Goal: Transaction & Acquisition: Purchase product/service

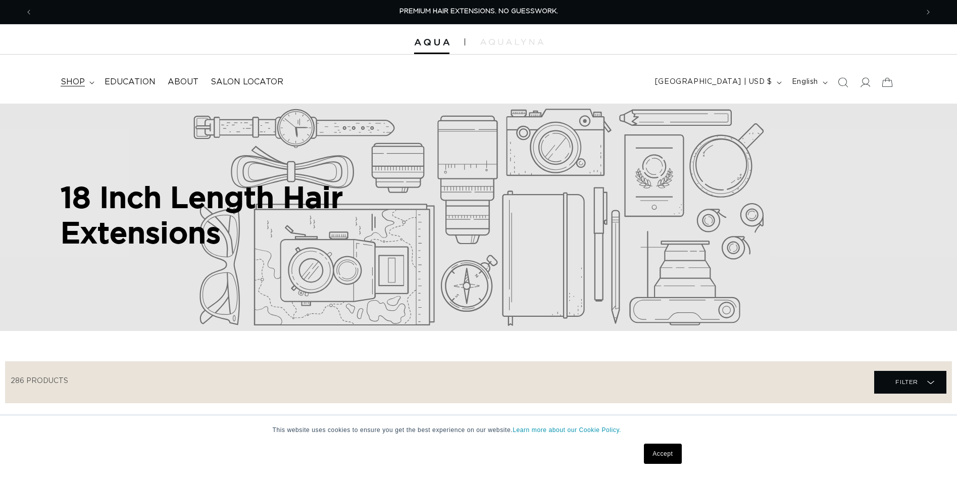
click at [87, 79] on summary "shop" at bounding box center [77, 82] width 44 height 23
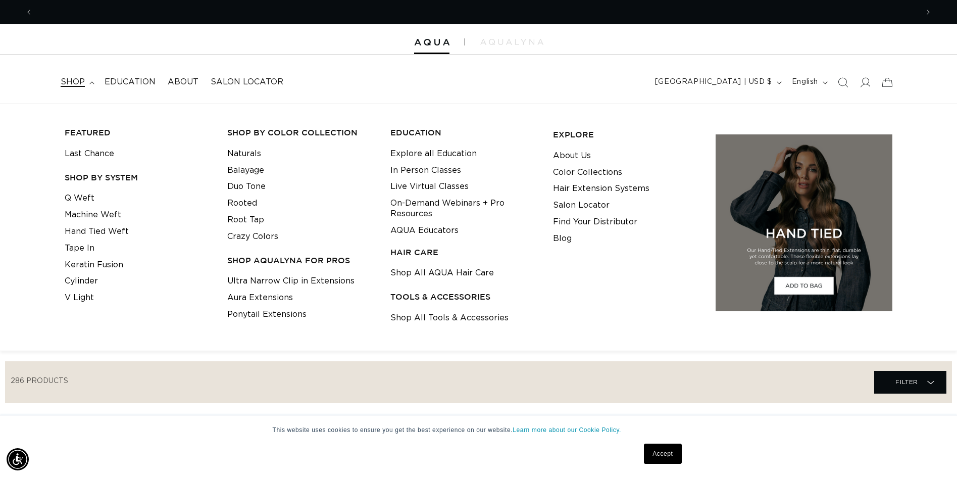
scroll to position [0, 886]
click at [95, 231] on link "Hand Tied Weft" at bounding box center [97, 231] width 64 height 17
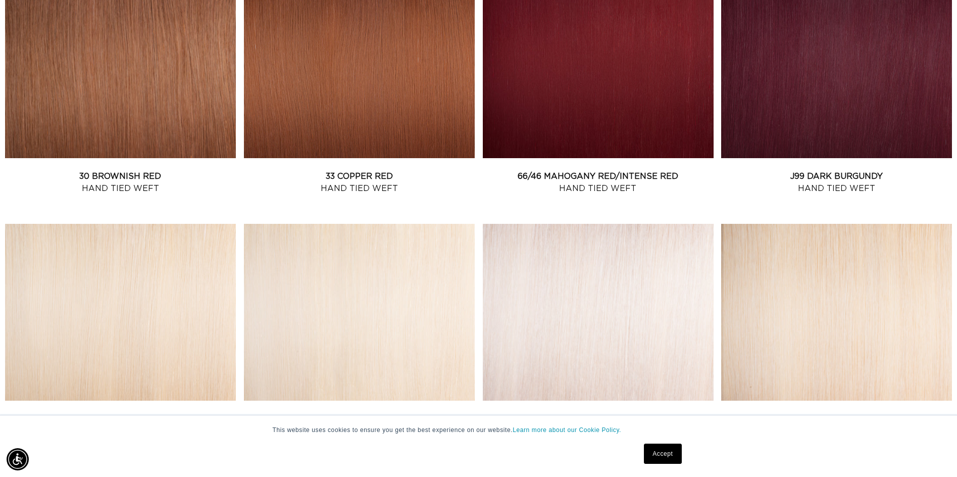
scroll to position [1314, 0]
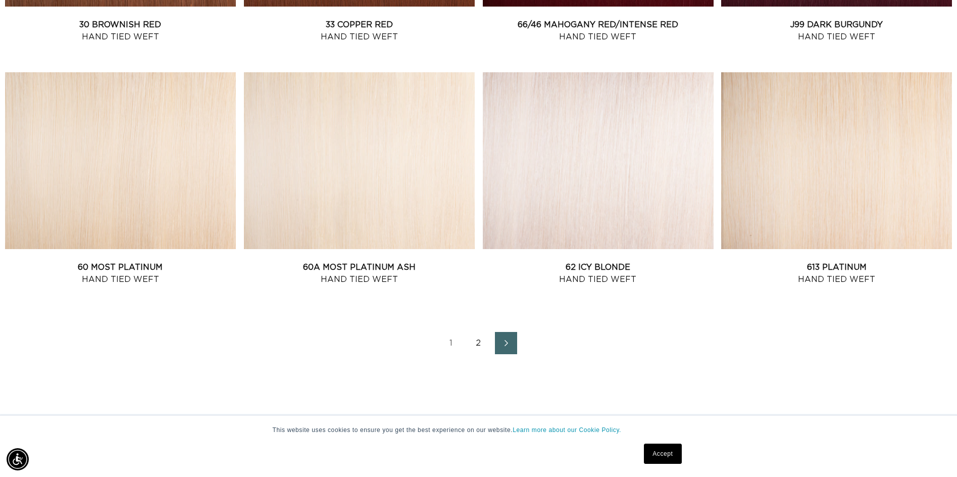
click at [478, 340] on link "2" at bounding box center [479, 343] width 22 height 22
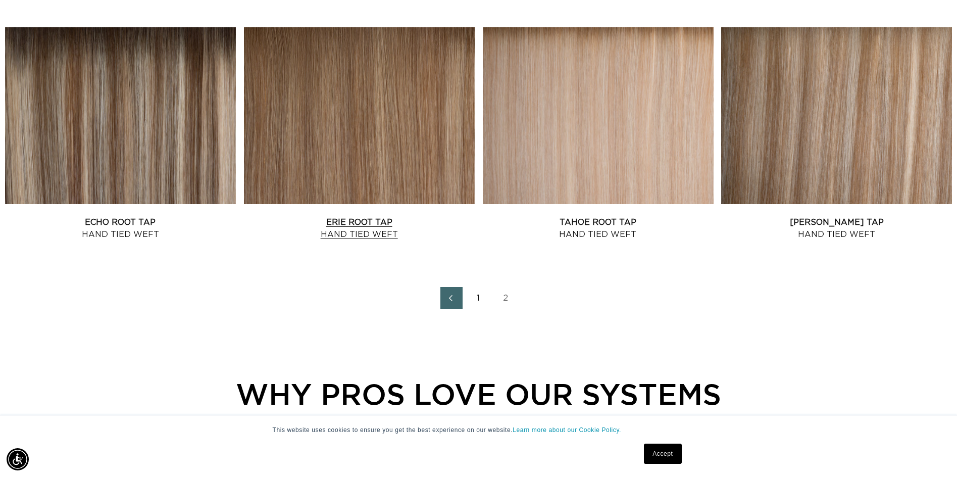
scroll to position [1415, 0]
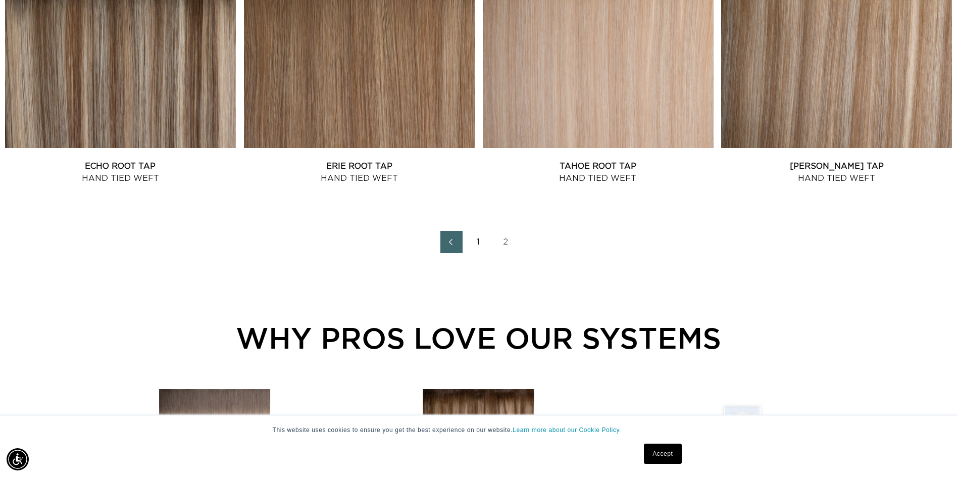
click at [470, 243] on link "1" at bounding box center [479, 242] width 22 height 22
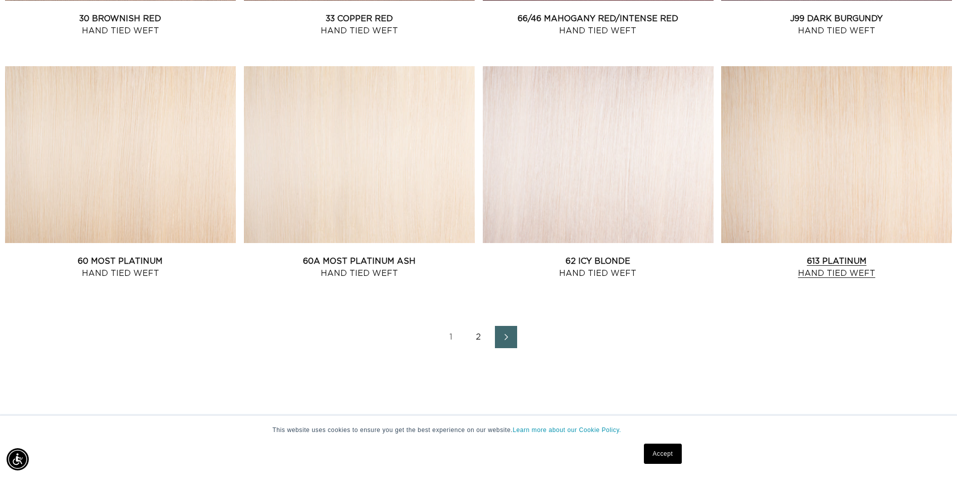
scroll to position [1364, 0]
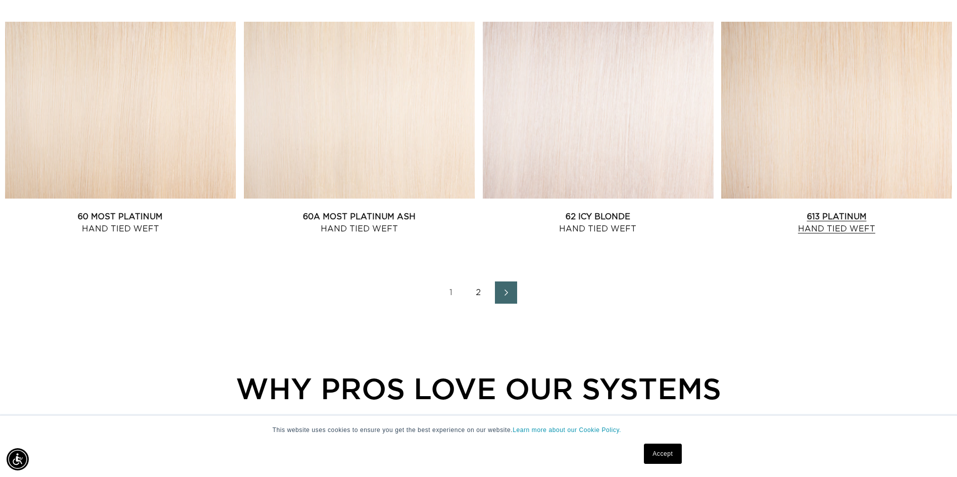
click at [765, 211] on link "613 Platinum Hand Tied Weft" at bounding box center [836, 223] width 231 height 24
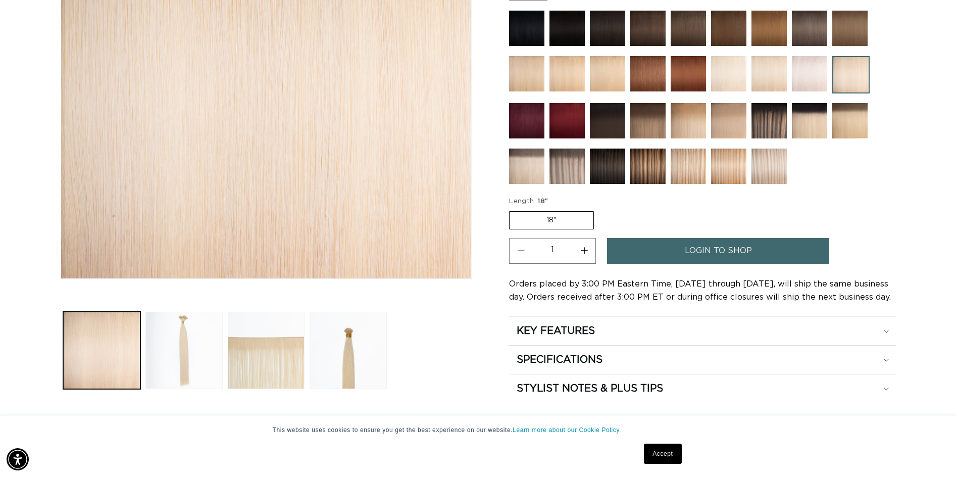
click at [202, 327] on button "Load image 2 in gallery view" at bounding box center [184, 350] width 77 height 77
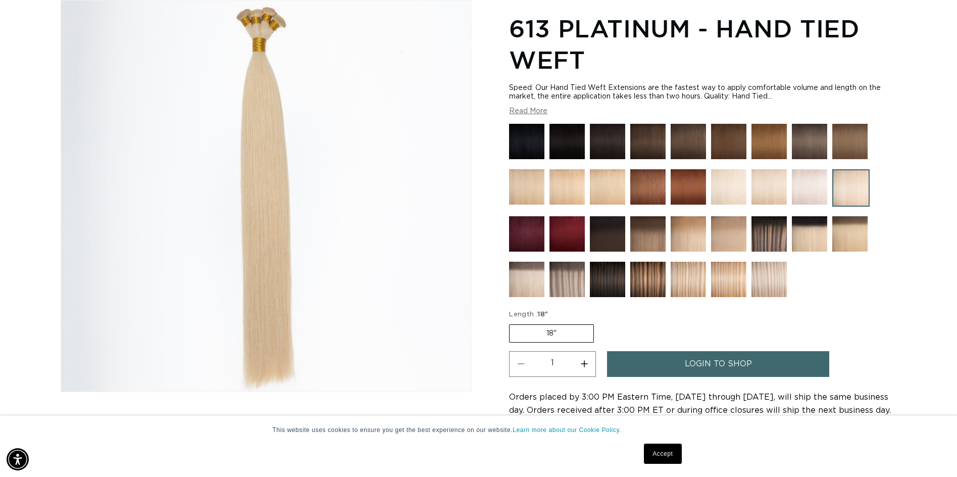
scroll to position [0, 886]
click at [804, 180] on img at bounding box center [809, 186] width 35 height 35
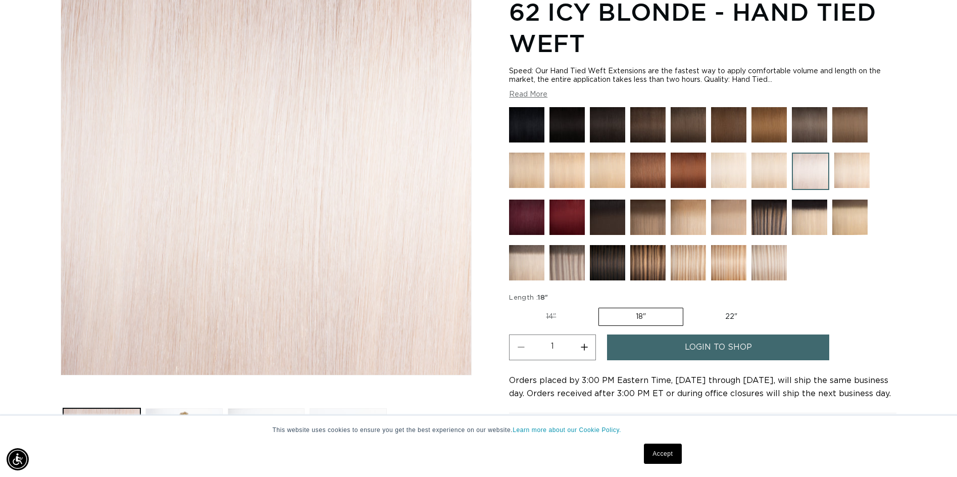
scroll to position [101, 0]
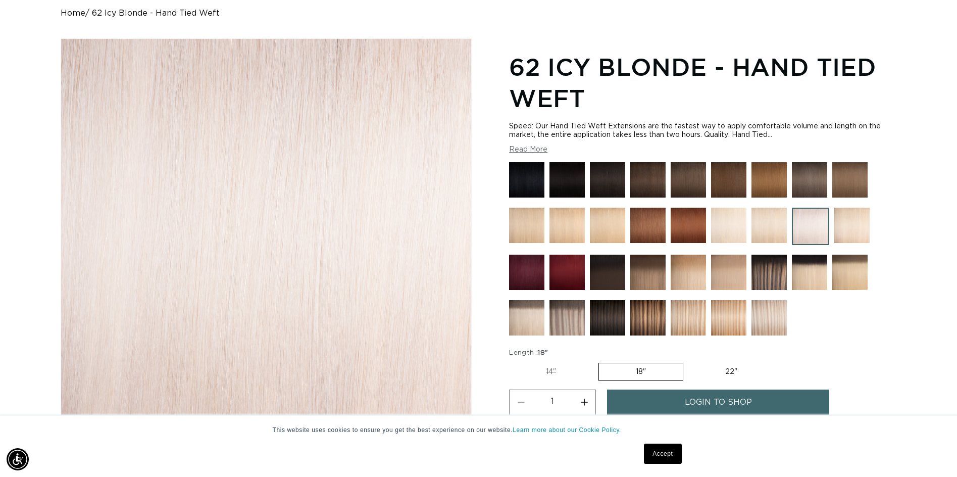
click at [727, 215] on img at bounding box center [728, 225] width 35 height 35
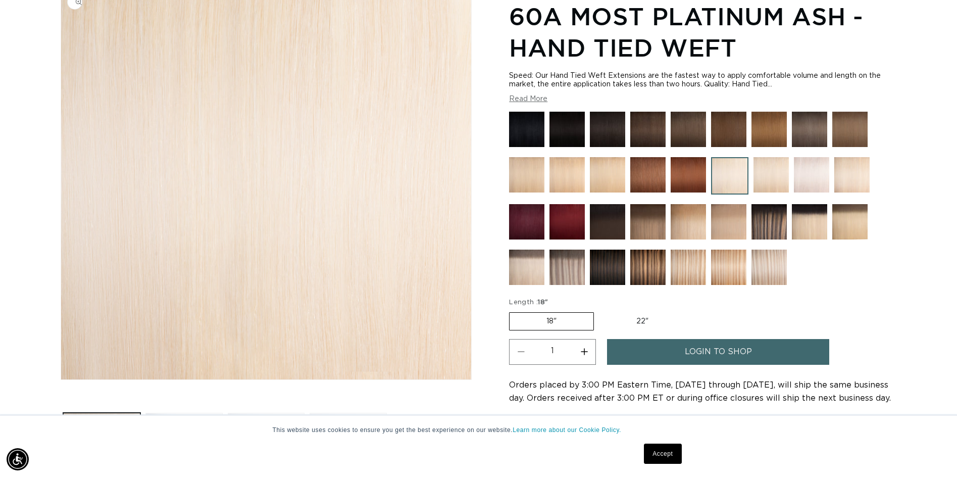
scroll to position [253, 0]
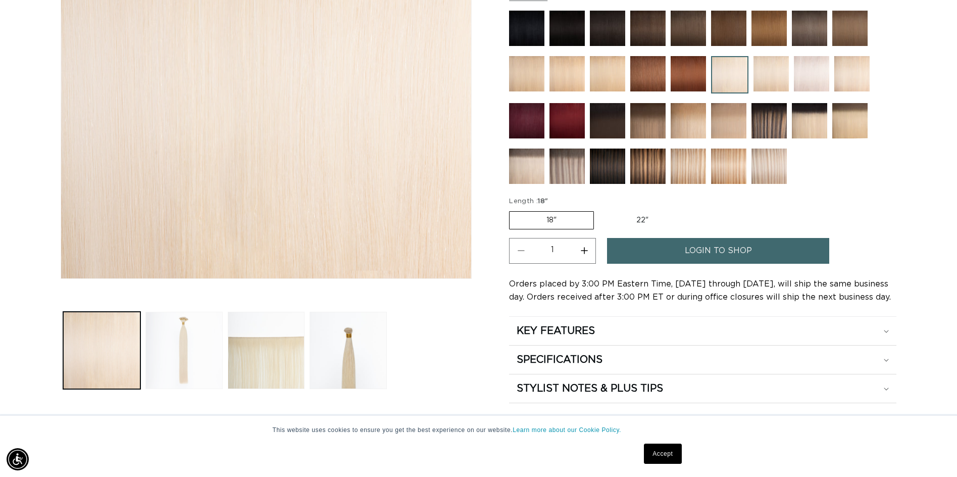
click at [185, 347] on button "Load image 2 in gallery view" at bounding box center [184, 350] width 77 height 77
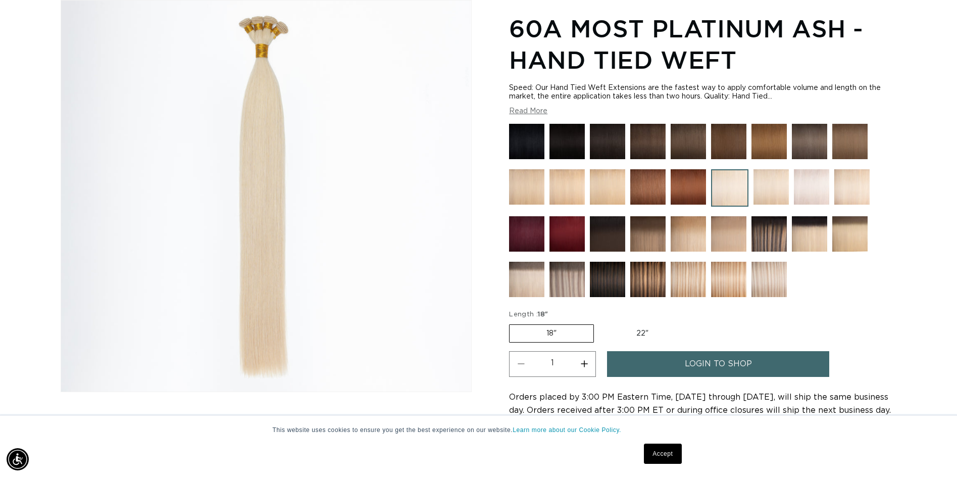
scroll to position [0, 1771]
click at [782, 185] on img at bounding box center [771, 186] width 35 height 35
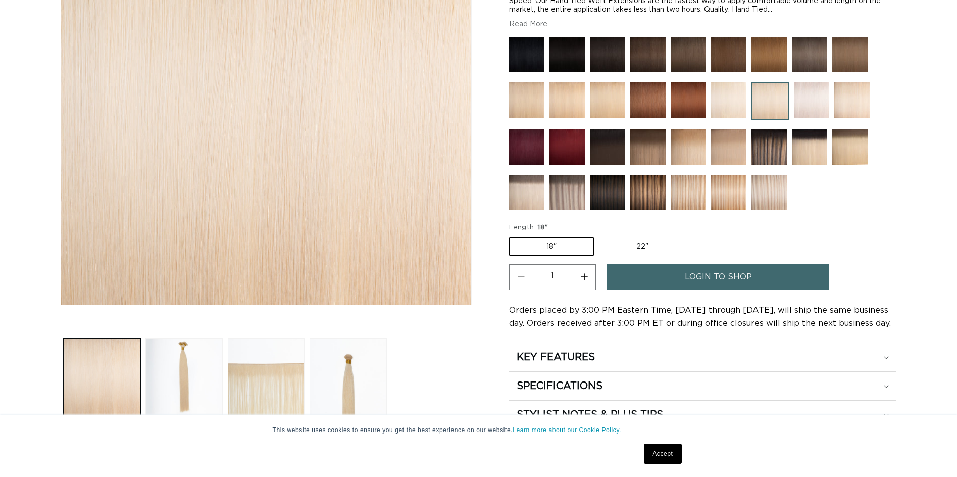
scroll to position [303, 0]
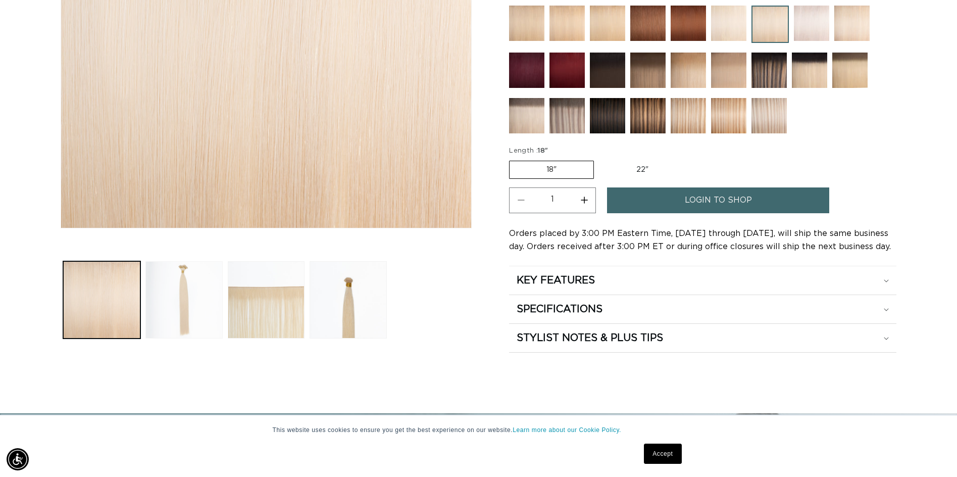
click at [162, 296] on button "Load image 2 in gallery view" at bounding box center [184, 299] width 77 height 77
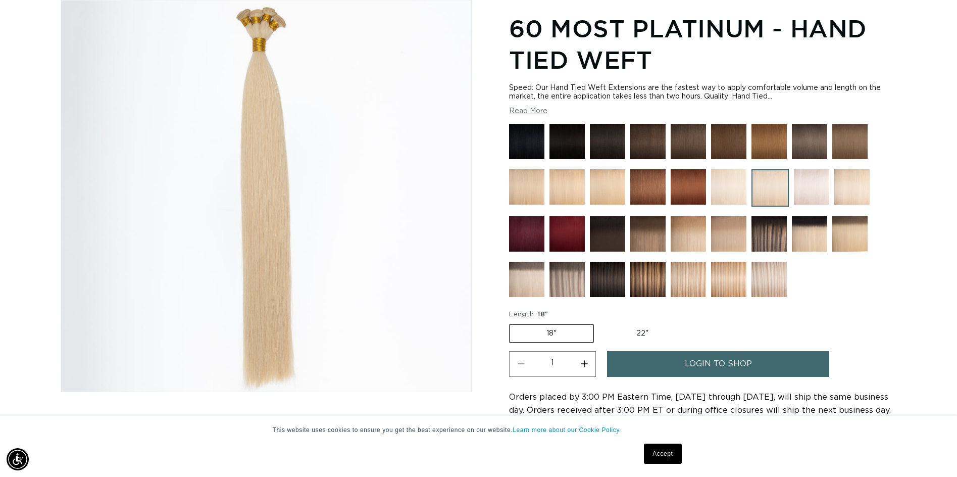
scroll to position [0, 1771]
click at [610, 181] on img at bounding box center [607, 186] width 35 height 35
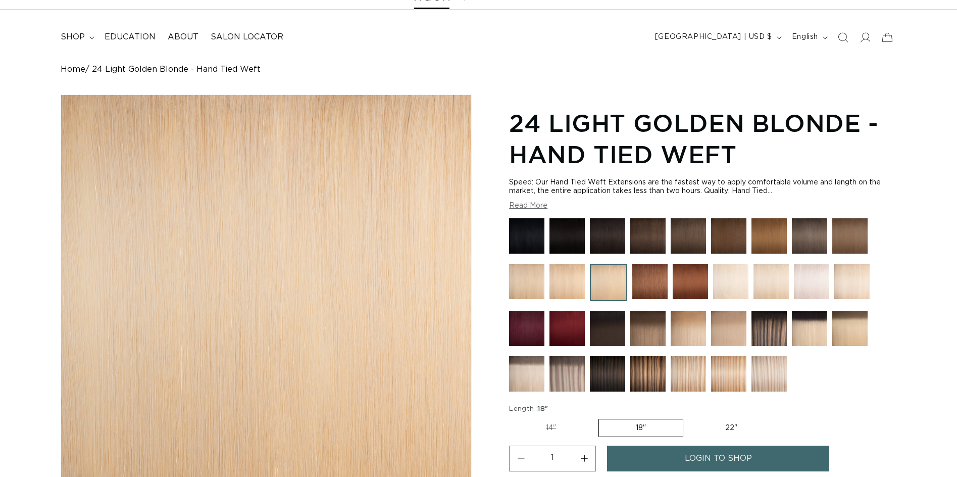
scroll to position [101, 0]
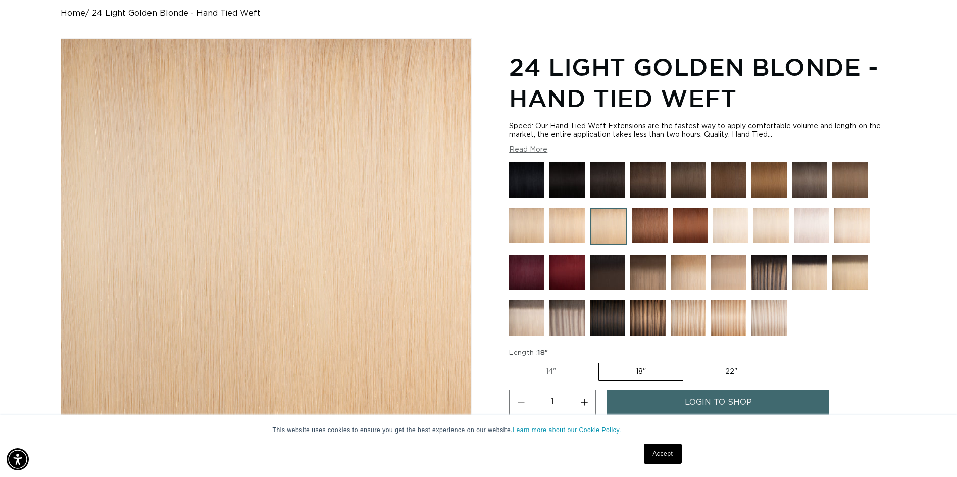
click at [565, 230] on img at bounding box center [567, 225] width 35 height 35
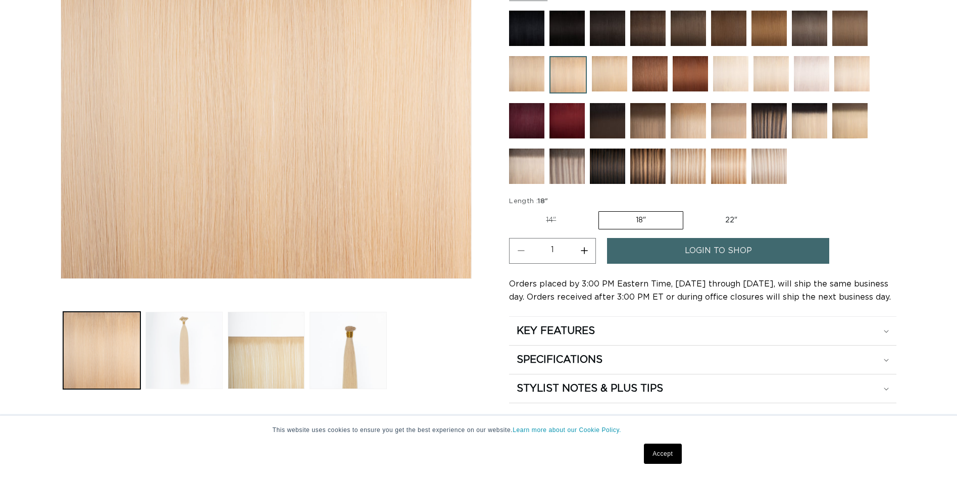
click at [172, 365] on button "Load image 2 in gallery view" at bounding box center [184, 350] width 77 height 77
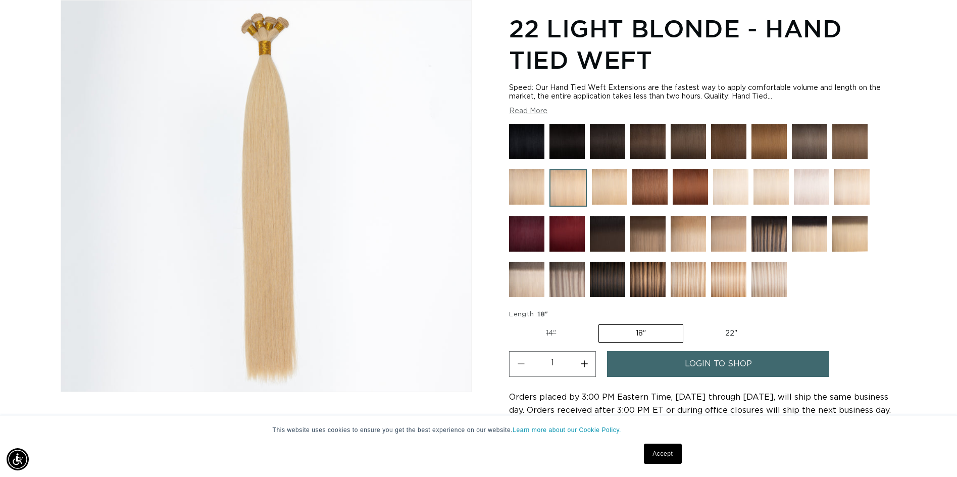
scroll to position [0, 886]
click at [522, 185] on img at bounding box center [526, 186] width 35 height 35
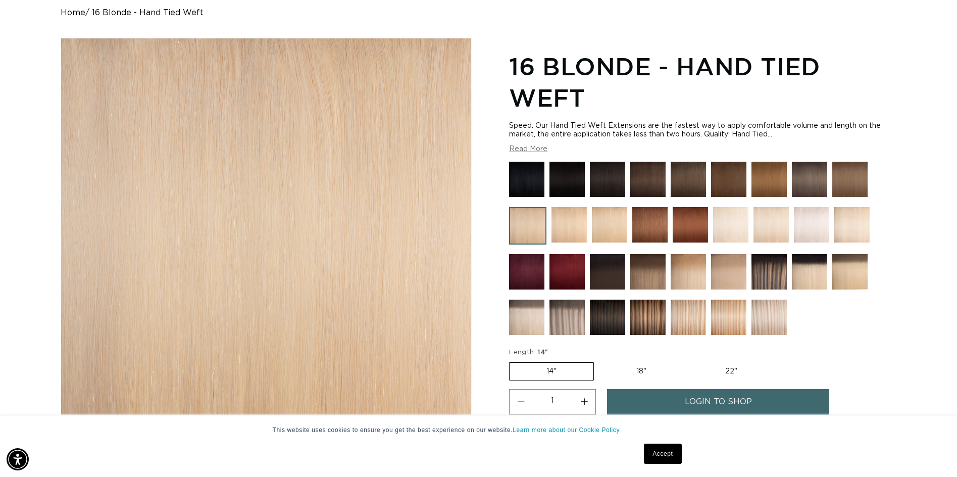
scroll to position [202, 0]
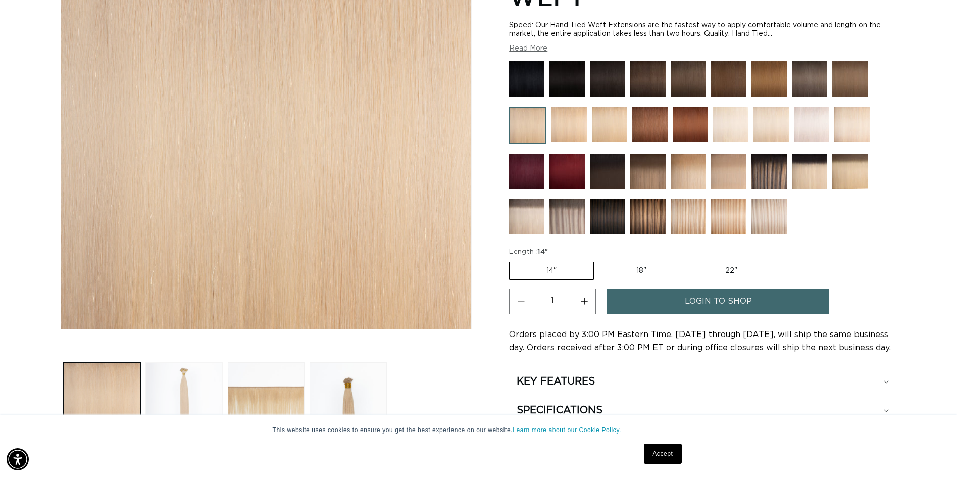
click at [204, 375] on button "Load image 2 in gallery view" at bounding box center [184, 400] width 77 height 77
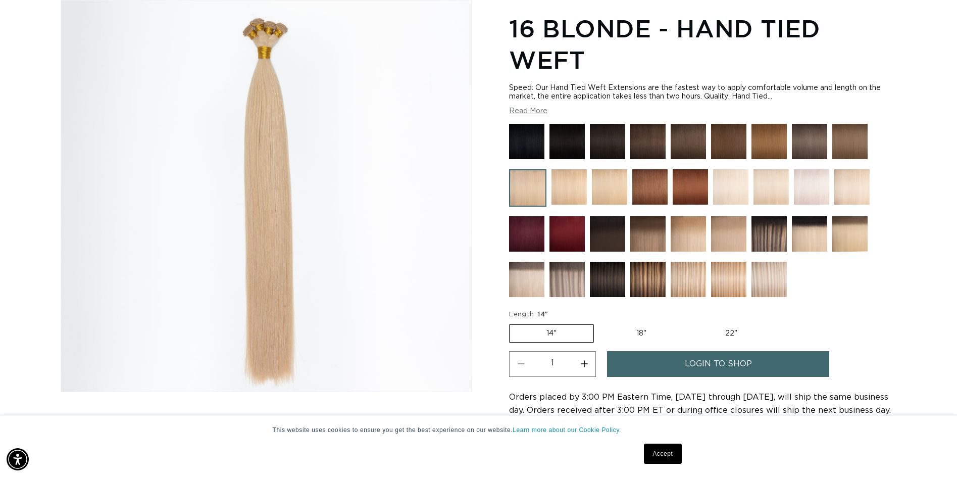
scroll to position [0, 1771]
click at [845, 182] on img at bounding box center [852, 186] width 35 height 35
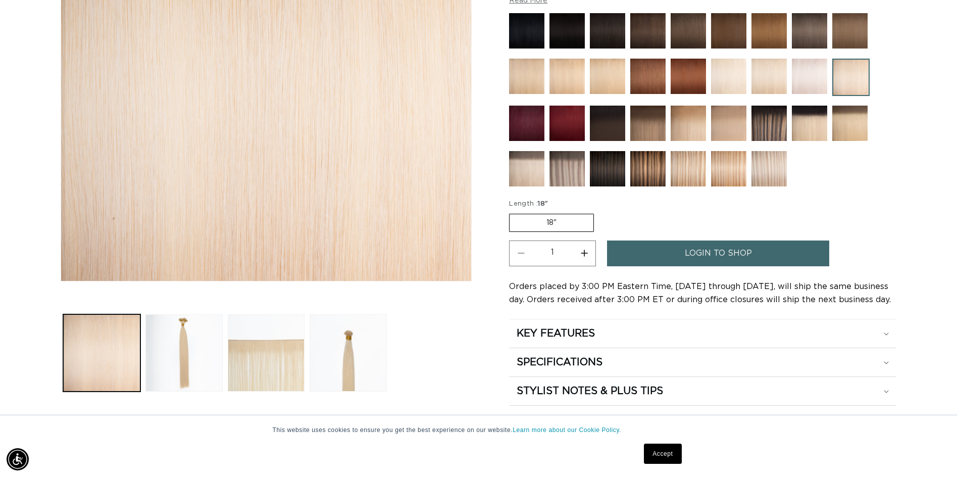
scroll to position [303, 0]
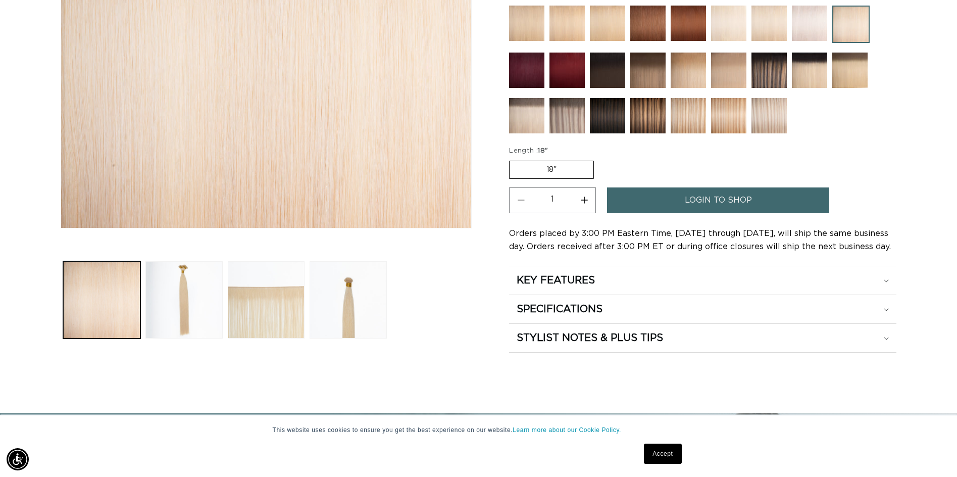
click at [548, 166] on label "18" Variant sold out or unavailable" at bounding box center [551, 170] width 85 height 18
click at [512, 159] on input "18" Variant sold out or unavailable" at bounding box center [512, 159] width 1 height 1
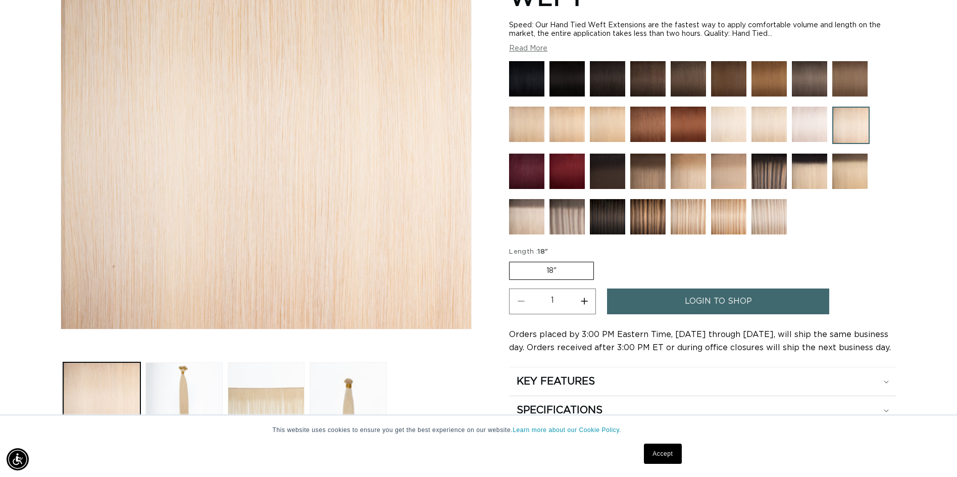
scroll to position [0, 0]
click at [524, 125] on img at bounding box center [526, 124] width 35 height 35
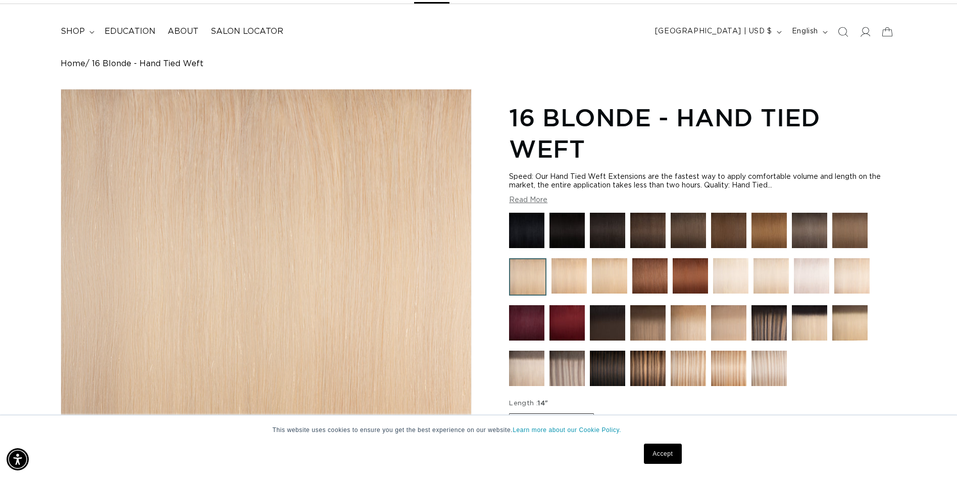
click at [568, 272] on img at bounding box center [569, 275] width 35 height 35
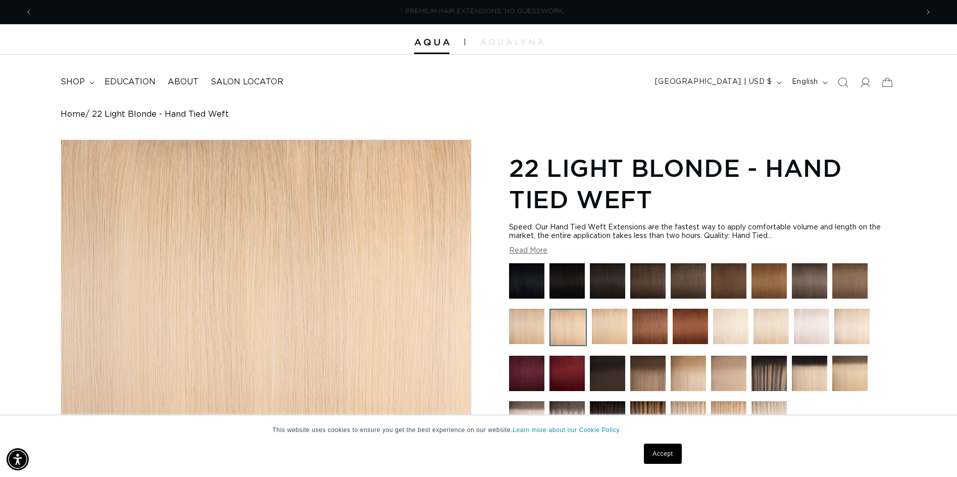
scroll to position [0, 886]
click at [503, 38] on div at bounding box center [478, 39] width 957 height 30
click at [501, 43] on img at bounding box center [511, 42] width 63 height 6
